Goal: Task Accomplishment & Management: Use online tool/utility

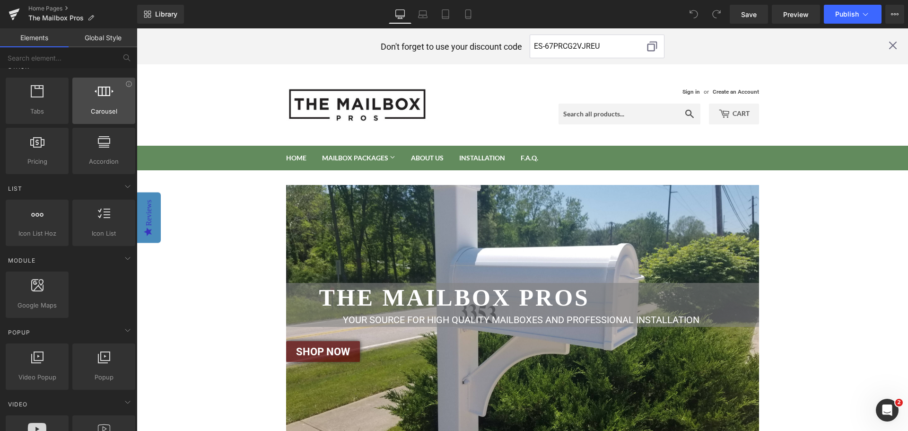
scroll to position [331, 0]
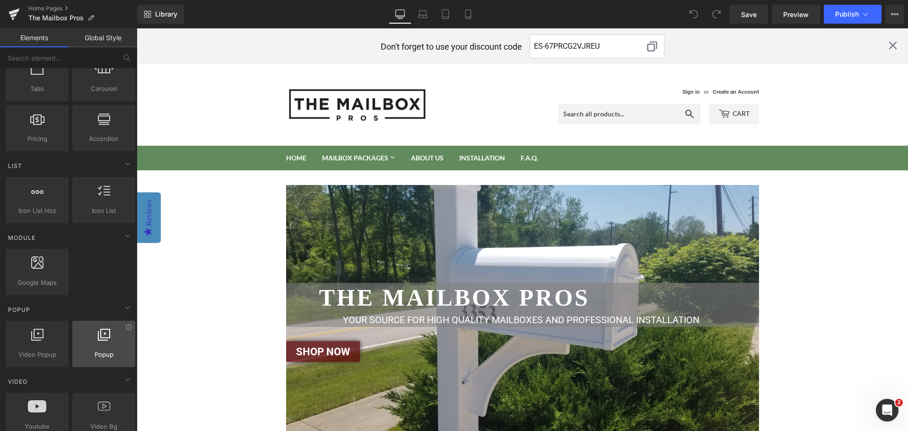
click at [105, 345] on div at bounding box center [103, 338] width 57 height 21
click at [103, 336] on icon at bounding box center [104, 334] width 12 height 12
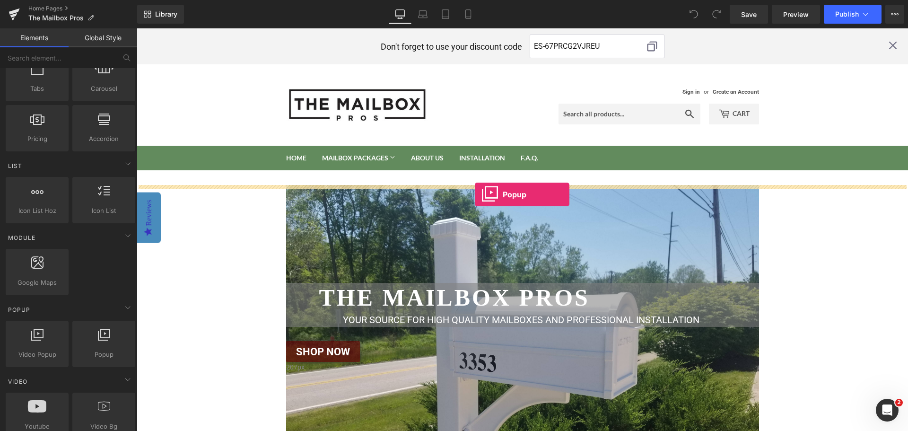
drag, startPoint x: 238, startPoint y: 365, endPoint x: 475, endPoint y: 194, distance: 291.3
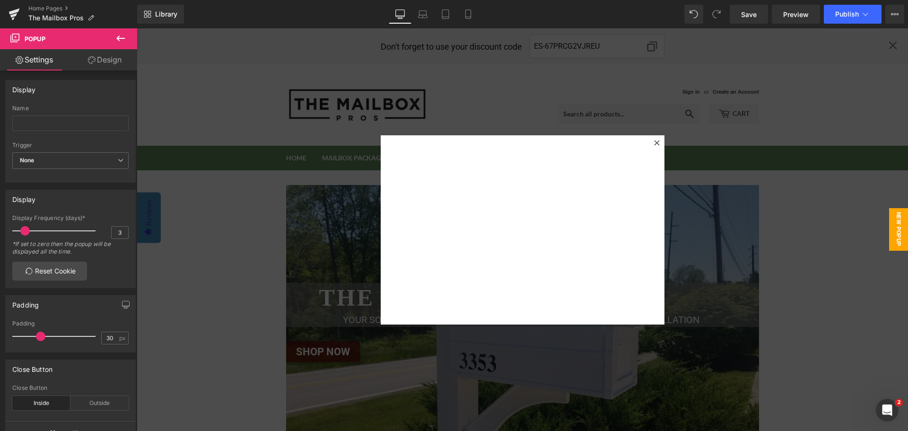
click at [655, 143] on icon at bounding box center [657, 143] width 6 height 6
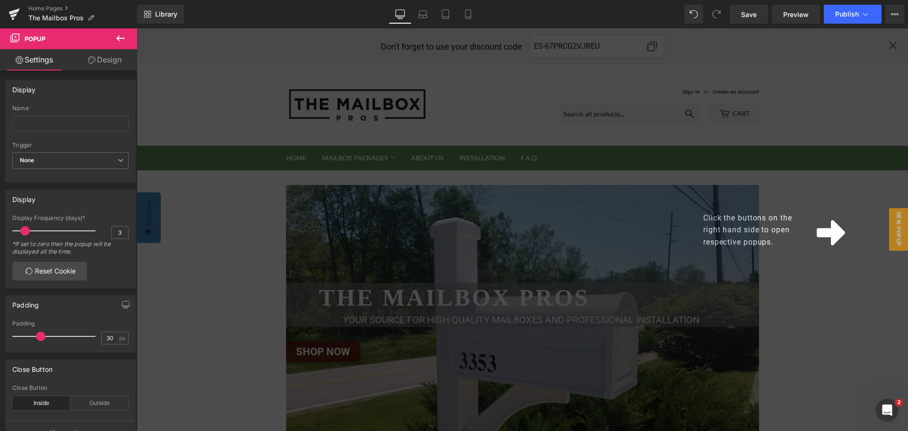
click at [117, 37] on icon at bounding box center [120, 38] width 11 height 11
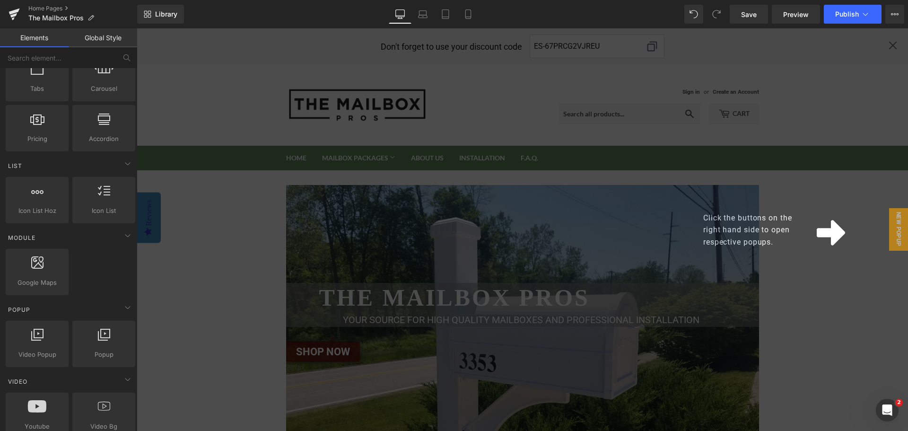
click at [209, 57] on div "Click the buttons on the right hand side to open respective popups." at bounding box center [522, 229] width 771 height 402
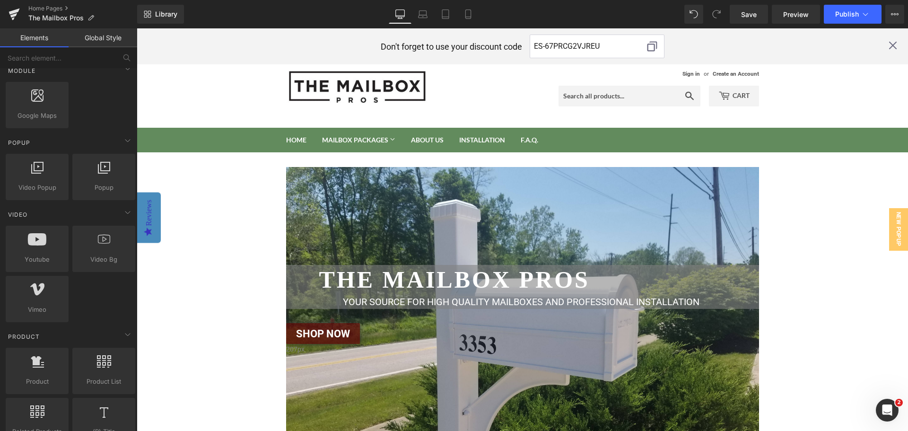
scroll to position [520, 0]
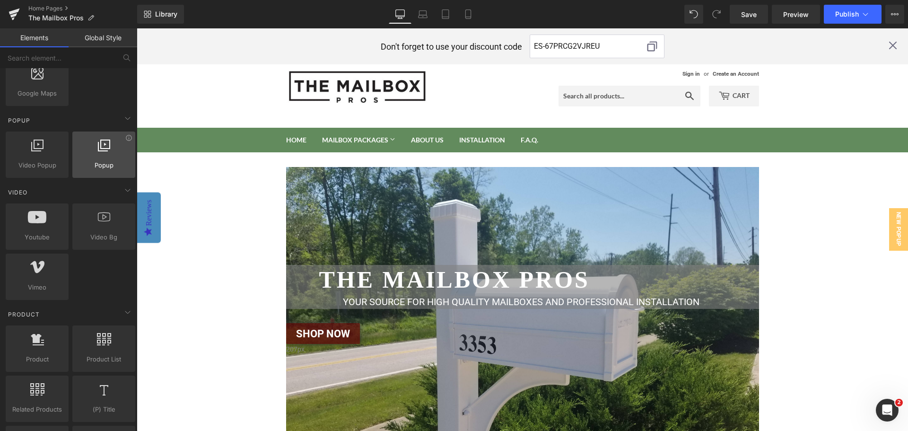
click at [98, 141] on icon at bounding box center [104, 145] width 12 height 12
click at [890, 231] on span "New Popup" at bounding box center [898, 229] width 19 height 43
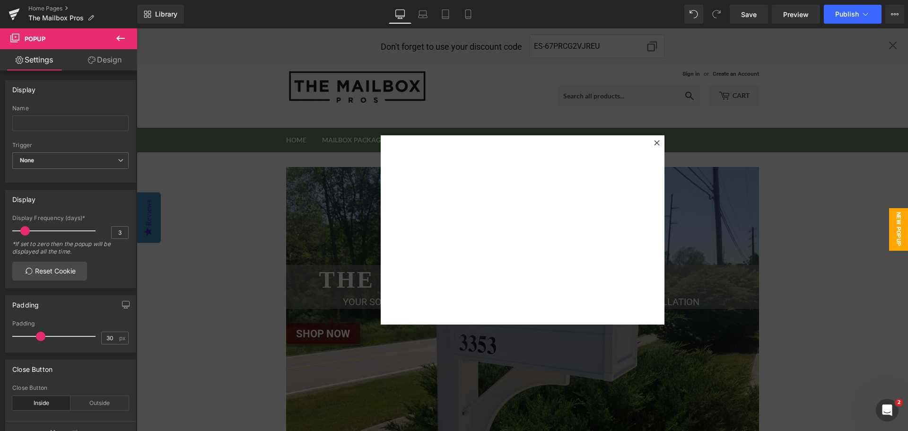
click at [137, 28] on icon at bounding box center [137, 28] width 0 height 0
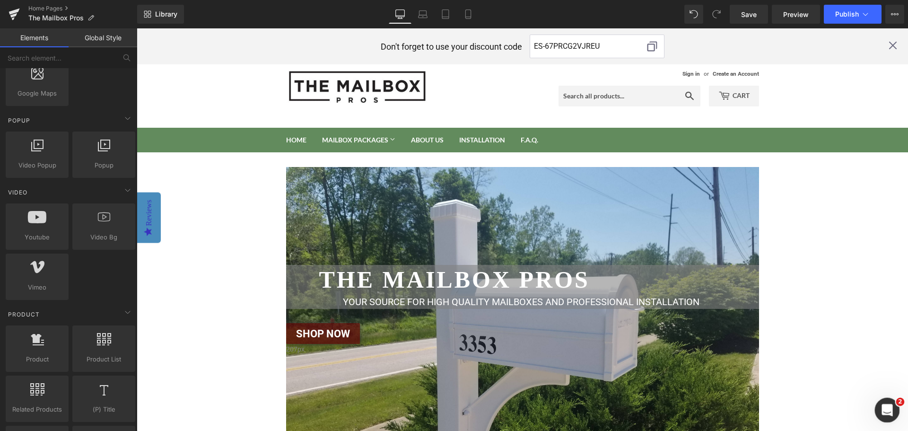
click at [890, 406] on icon "Open Intercom Messenger" at bounding box center [886, 409] width 16 height 16
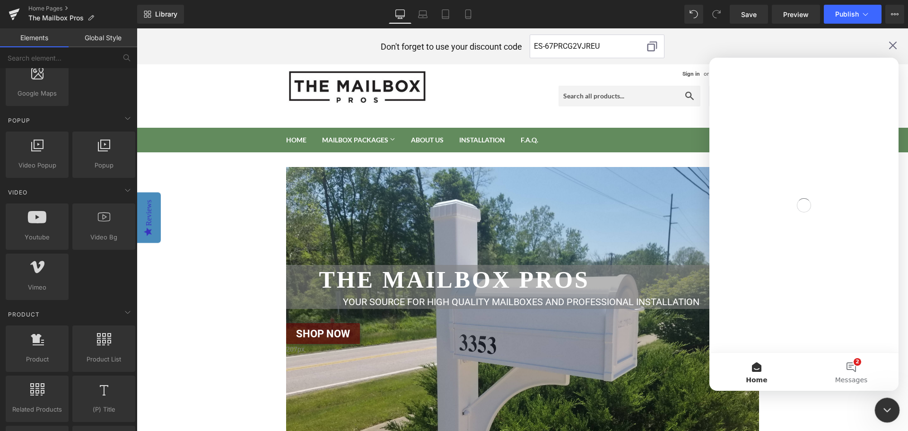
scroll to position [0, 0]
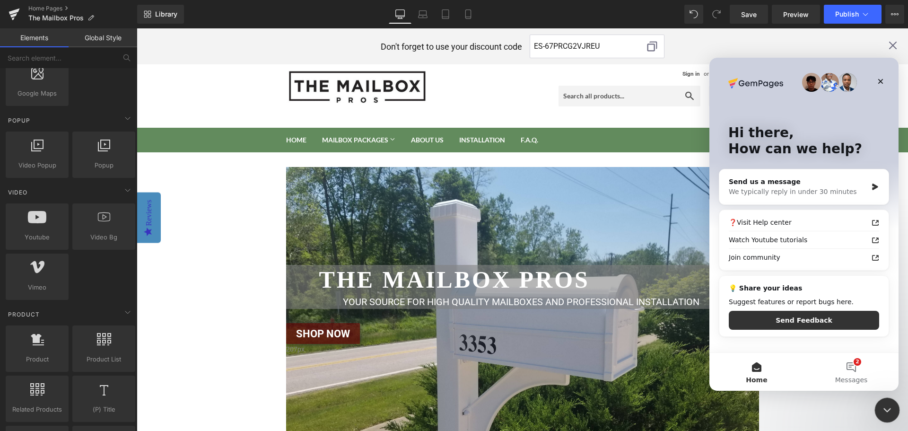
click at [883, 413] on icon "Close Intercom Messenger" at bounding box center [885, 408] width 11 height 11
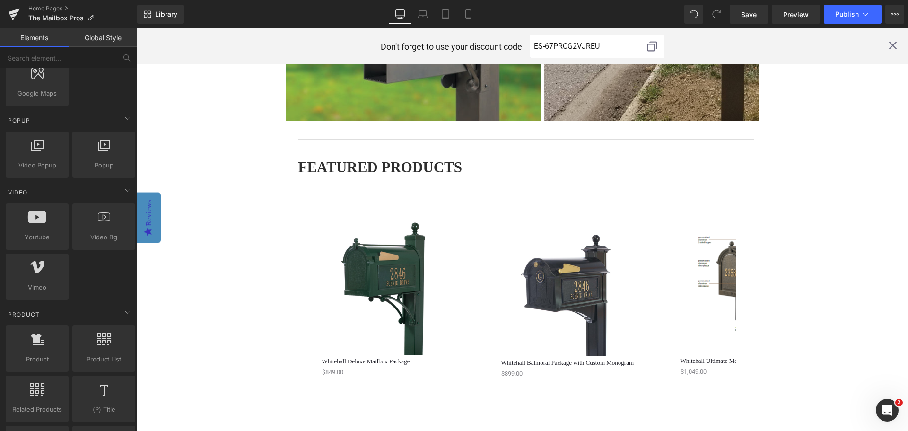
scroll to position [774, 0]
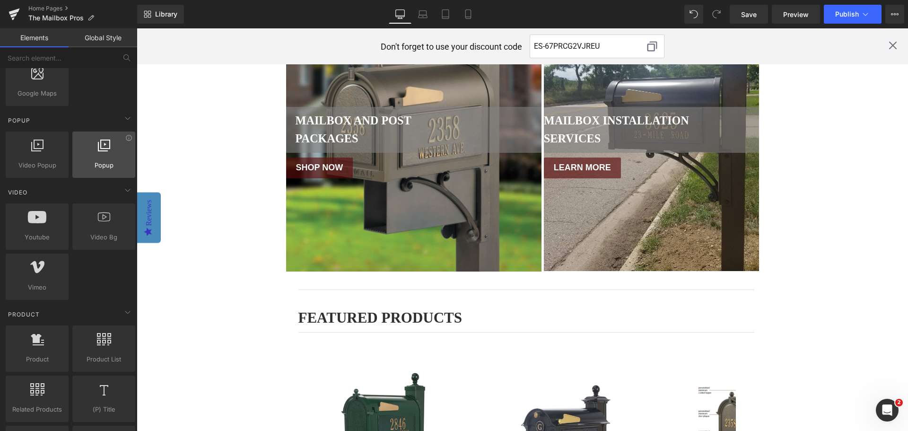
click at [107, 139] on div at bounding box center [103, 149] width 57 height 21
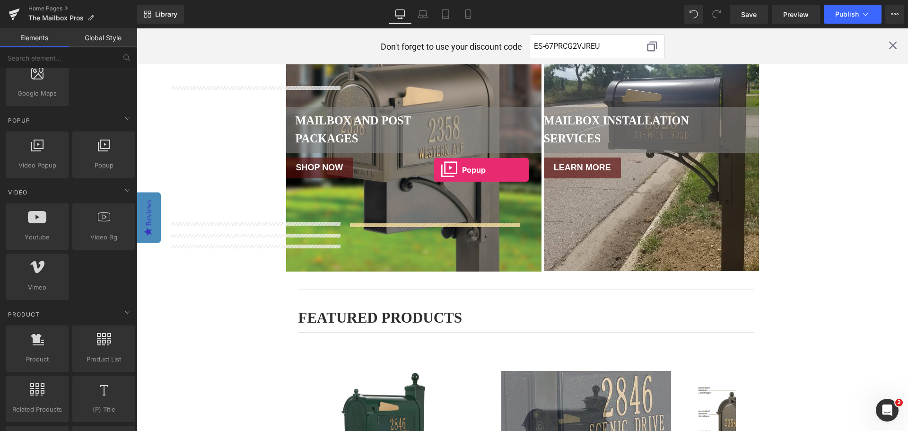
drag, startPoint x: 234, startPoint y: 180, endPoint x: 434, endPoint y: 170, distance: 200.7
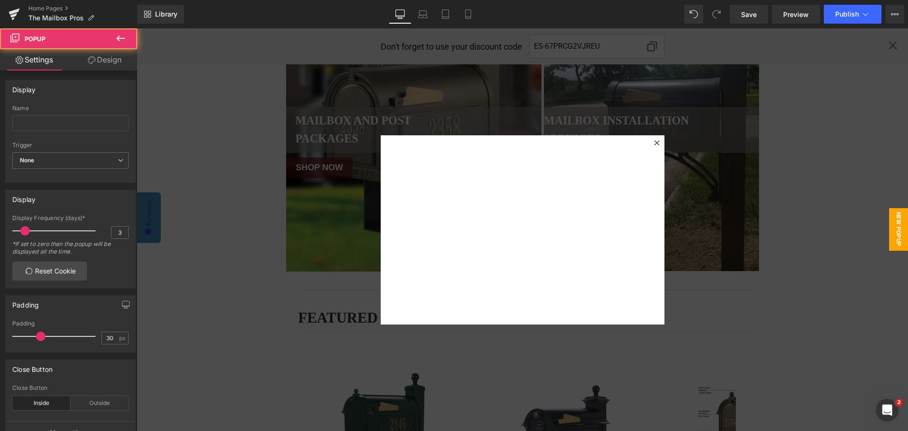
click at [654, 142] on icon at bounding box center [657, 143] width 6 height 6
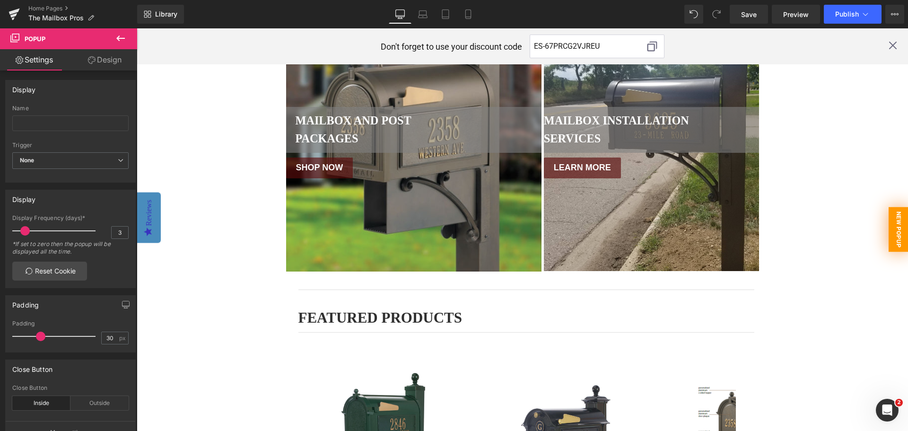
click at [896, 228] on span "New Popup" at bounding box center [898, 229] width 20 height 45
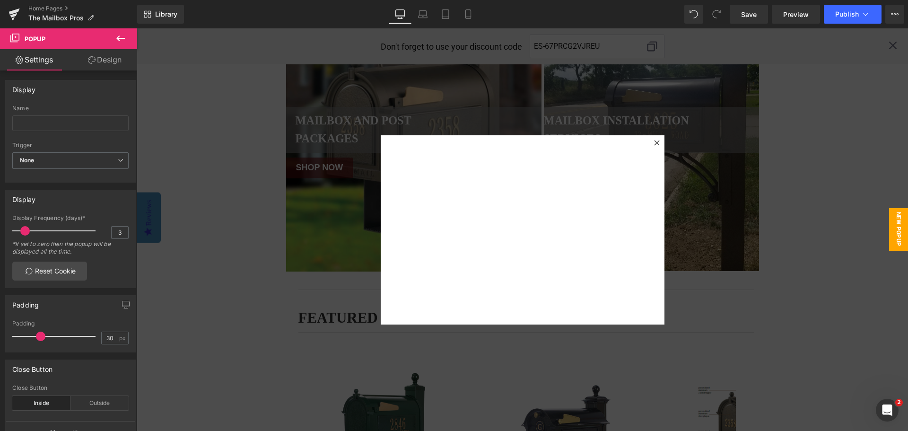
click at [137, 28] on icon at bounding box center [137, 28] width 0 height 0
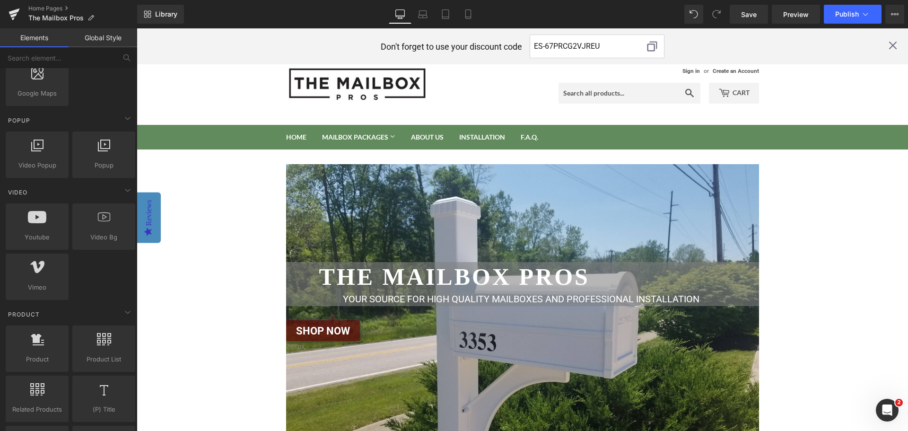
scroll to position [0, 0]
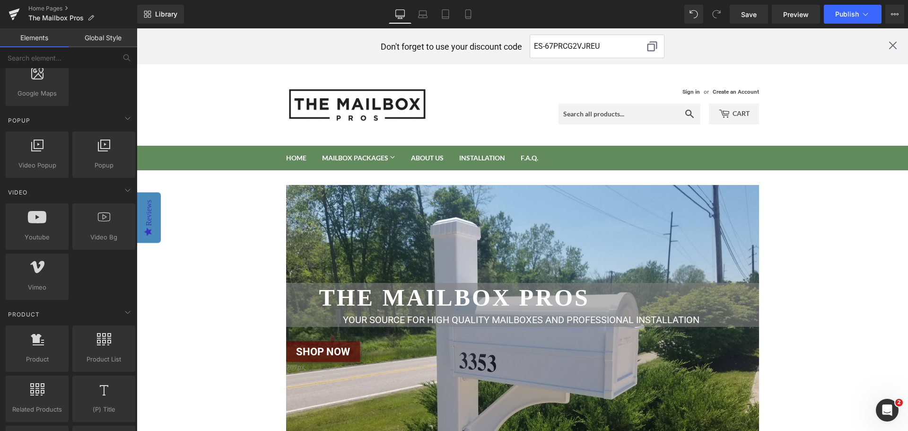
click at [648, 45] on icon at bounding box center [651, 46] width 13 height 13
